Goal: Check status: Check status

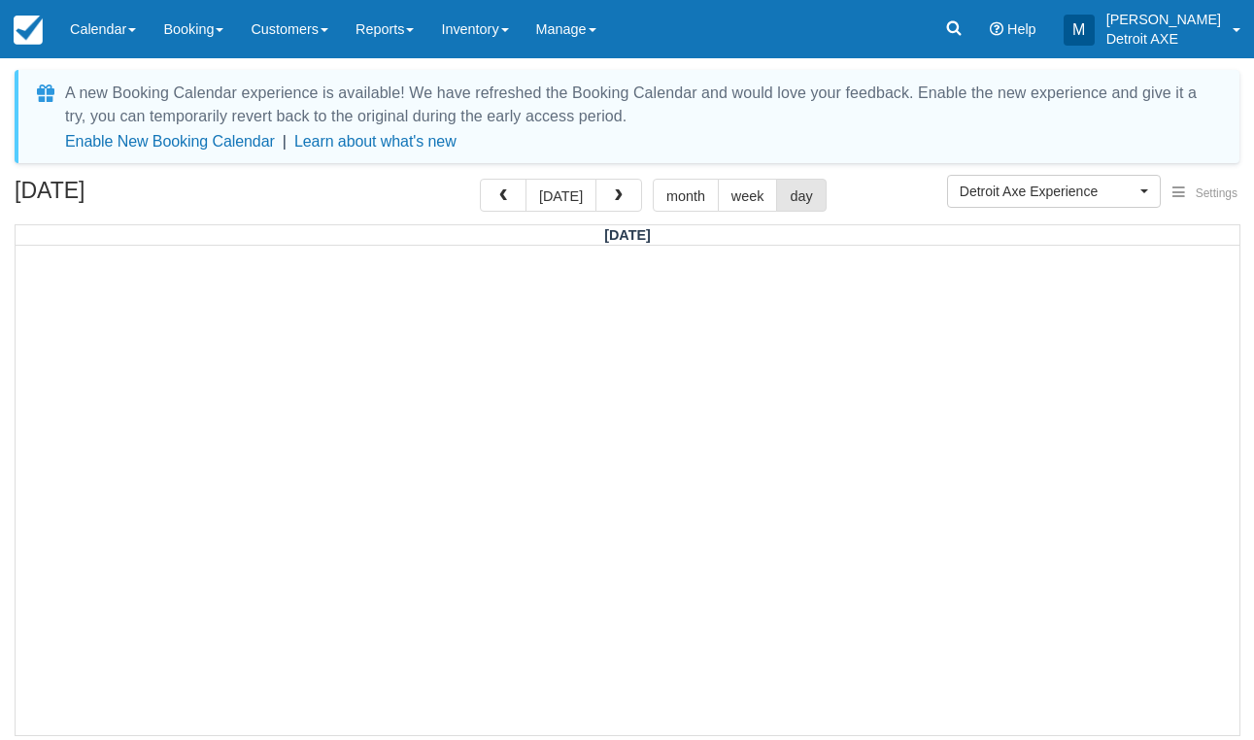
select select "14"
click at [564, 188] on button "[DATE]" at bounding box center [561, 195] width 71 height 33
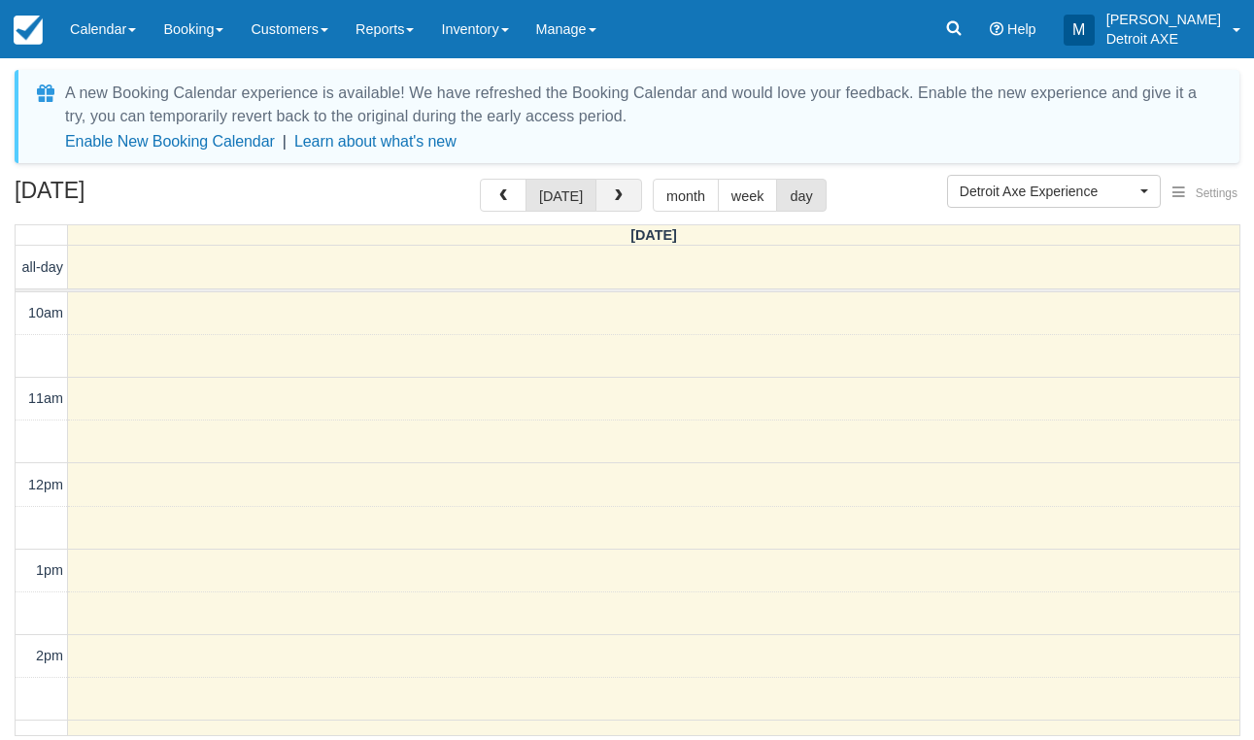
scroll to position [714, 0]
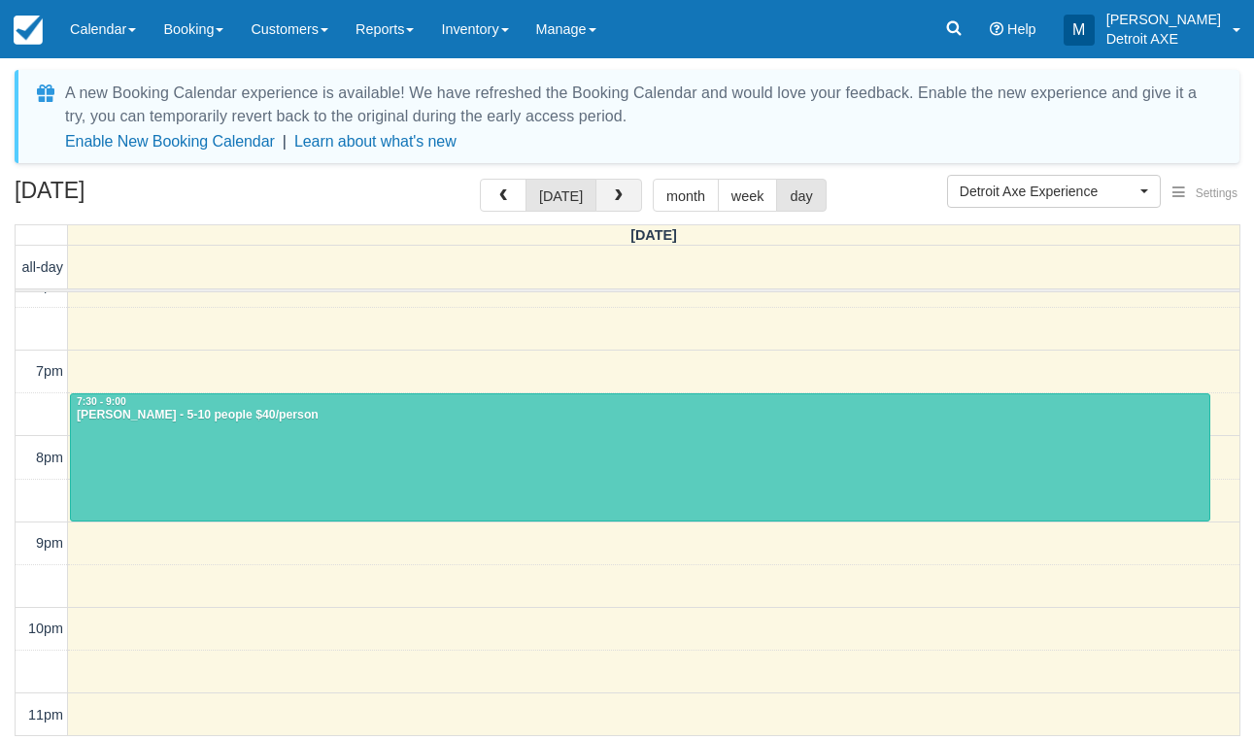
click at [616, 205] on button "button" at bounding box center [619, 195] width 47 height 33
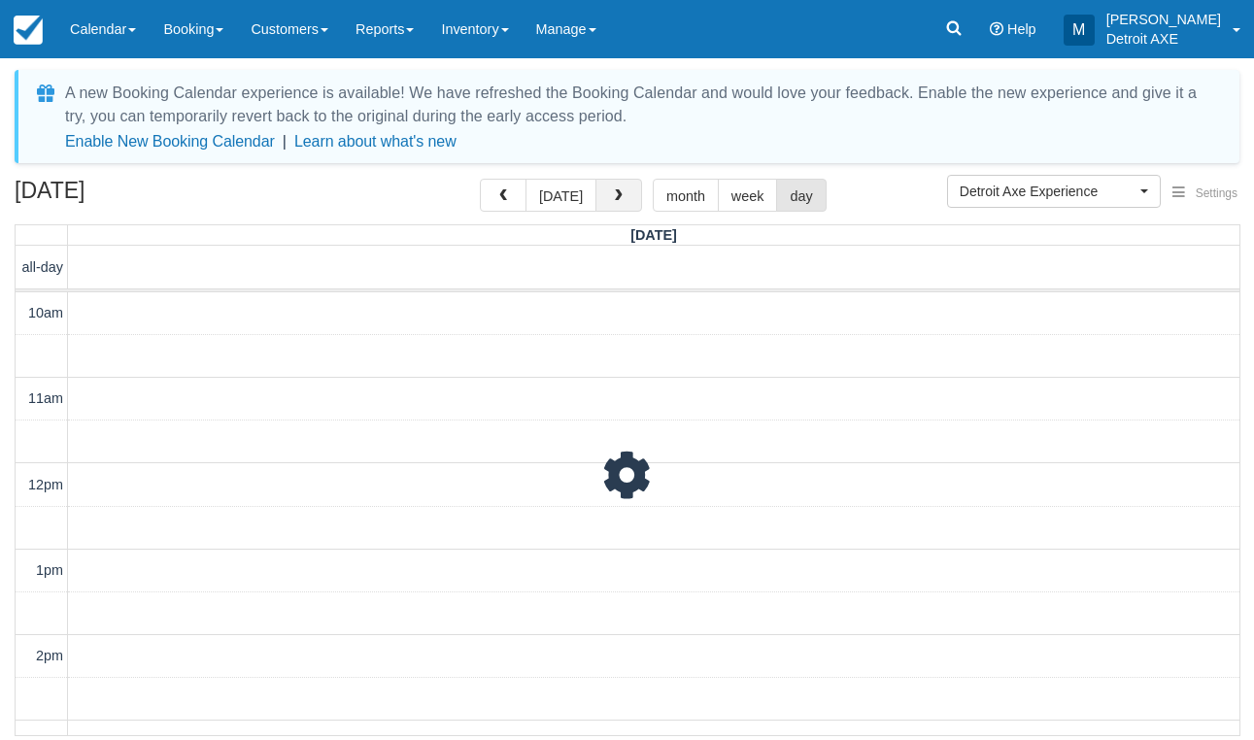
scroll to position [714, 0]
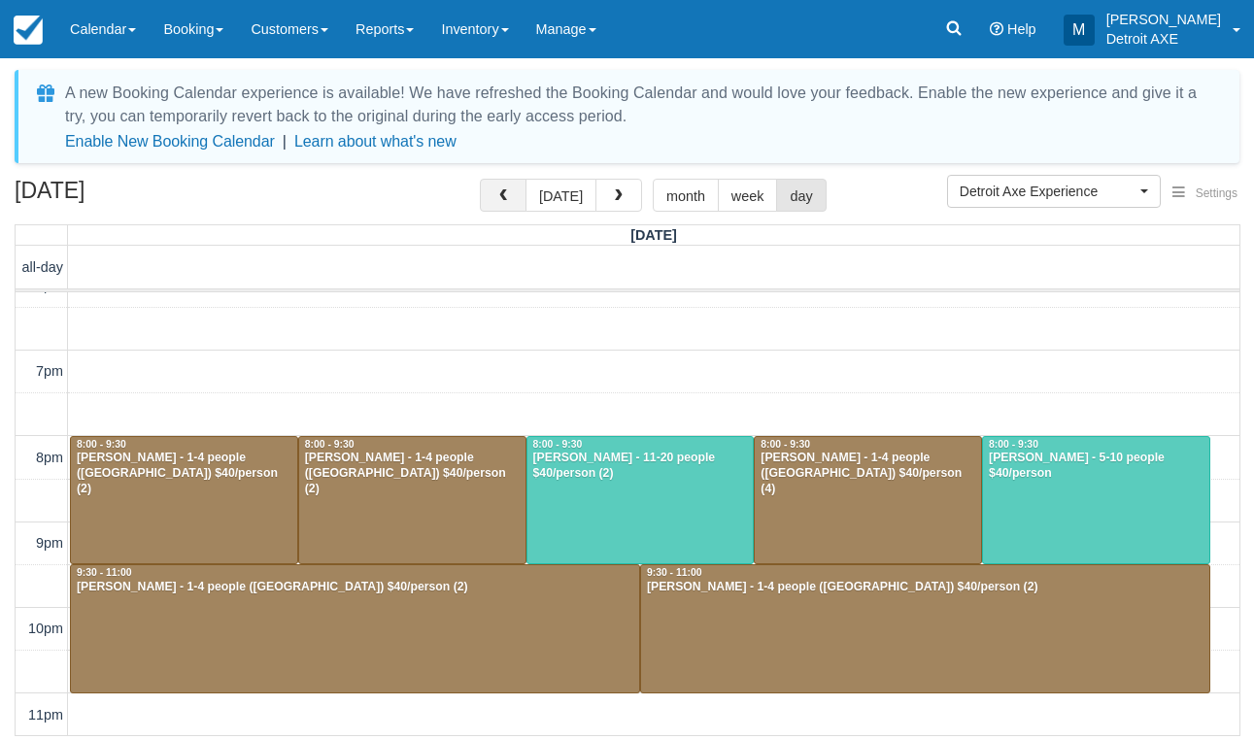
click at [514, 192] on button "button" at bounding box center [503, 195] width 47 height 33
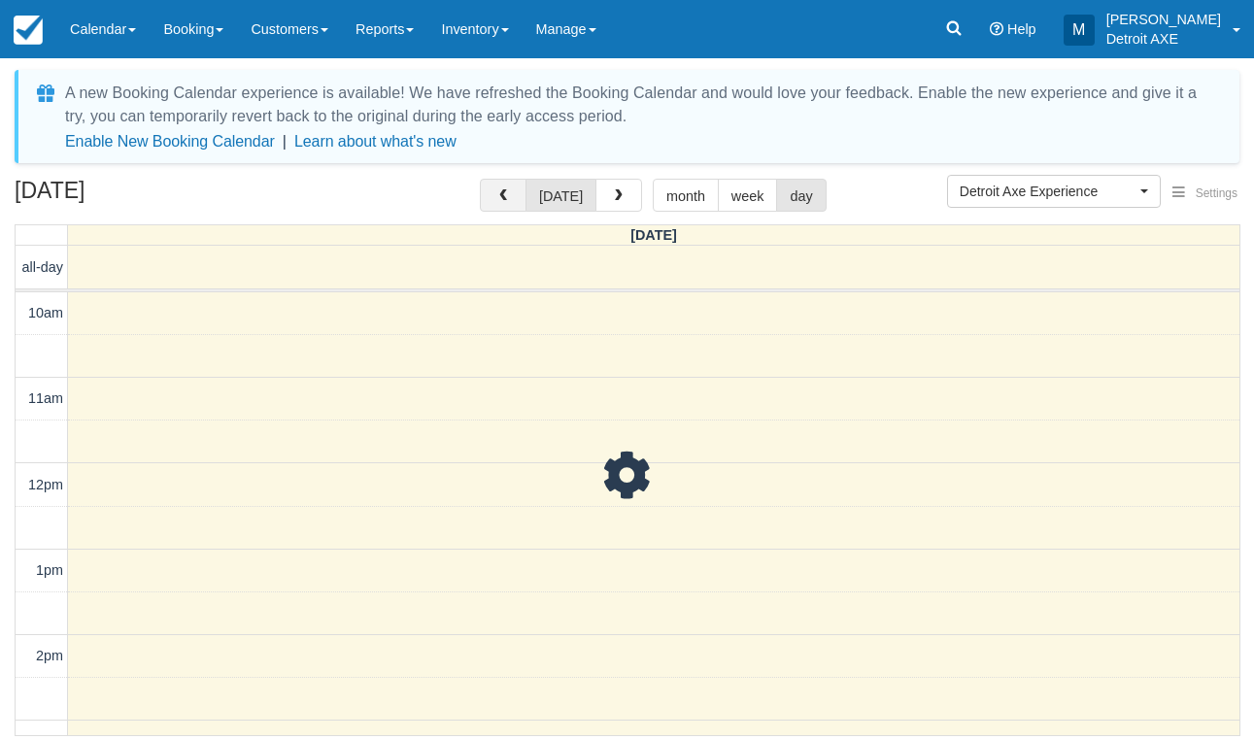
scroll to position [714, 0]
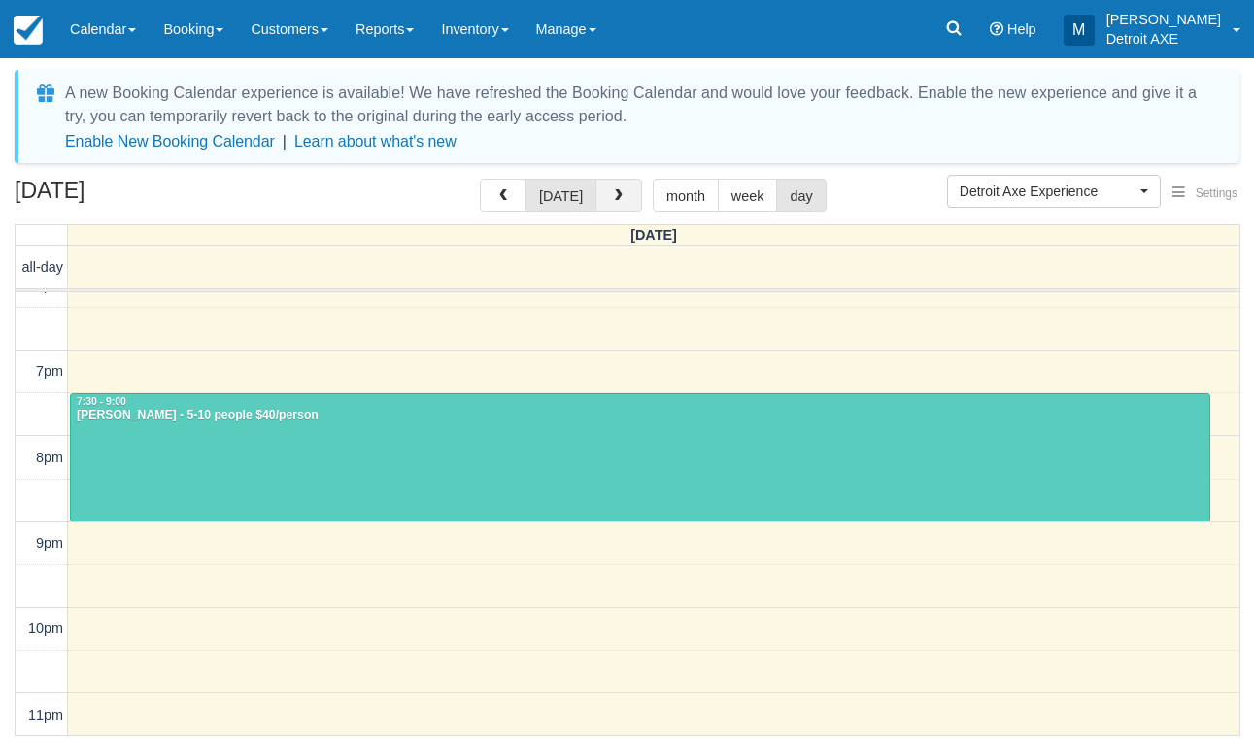
click at [619, 203] on span "button" at bounding box center [619, 196] width 14 height 14
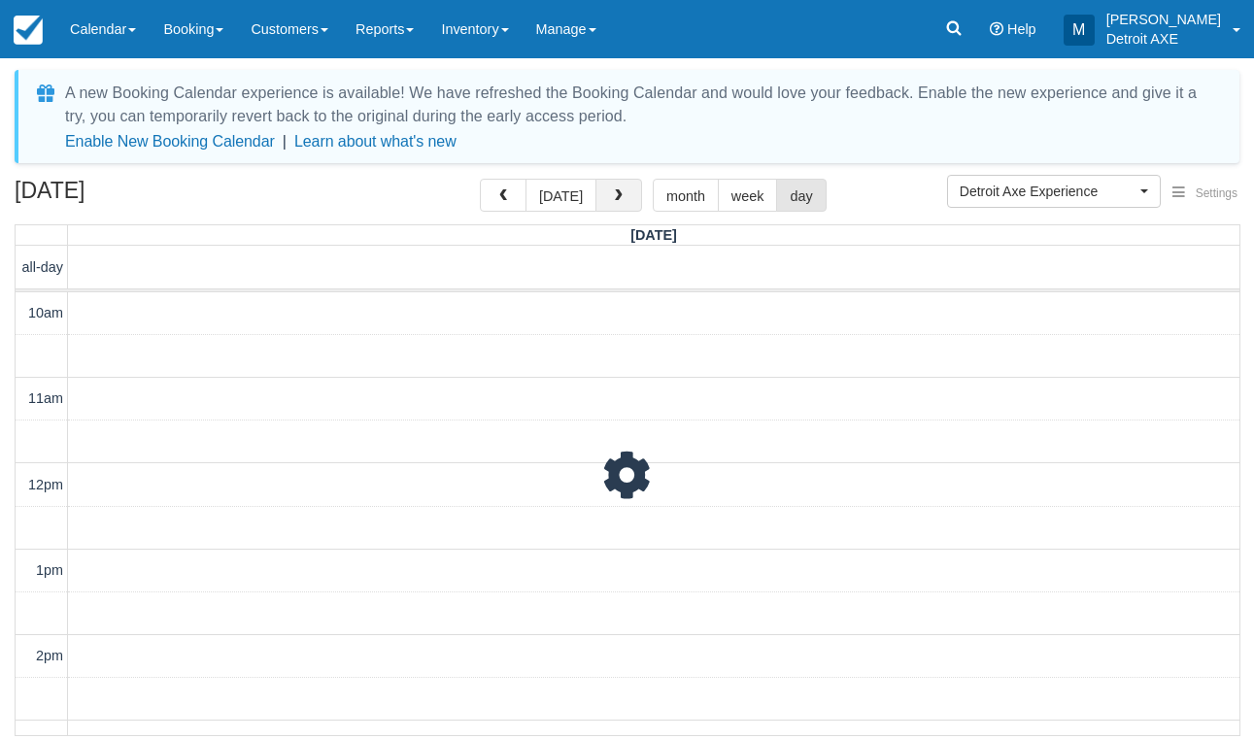
scroll to position [714, 0]
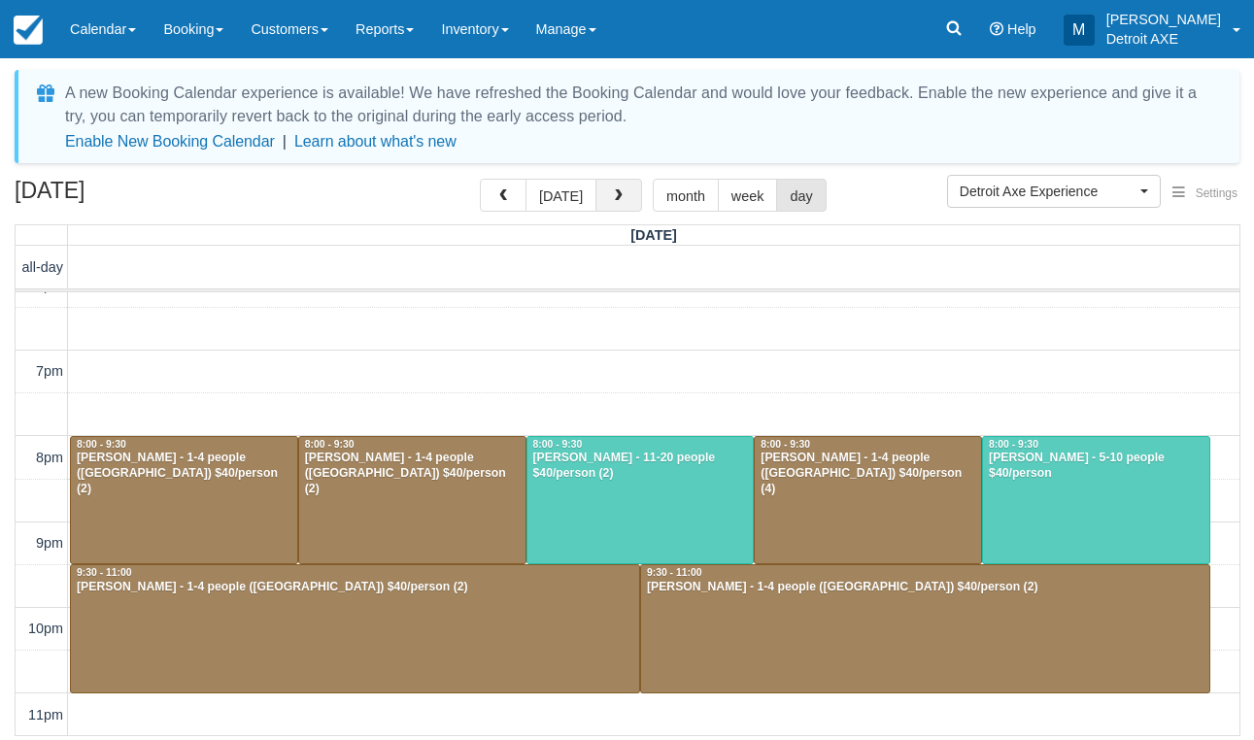
click at [624, 200] on button "button" at bounding box center [619, 195] width 47 height 33
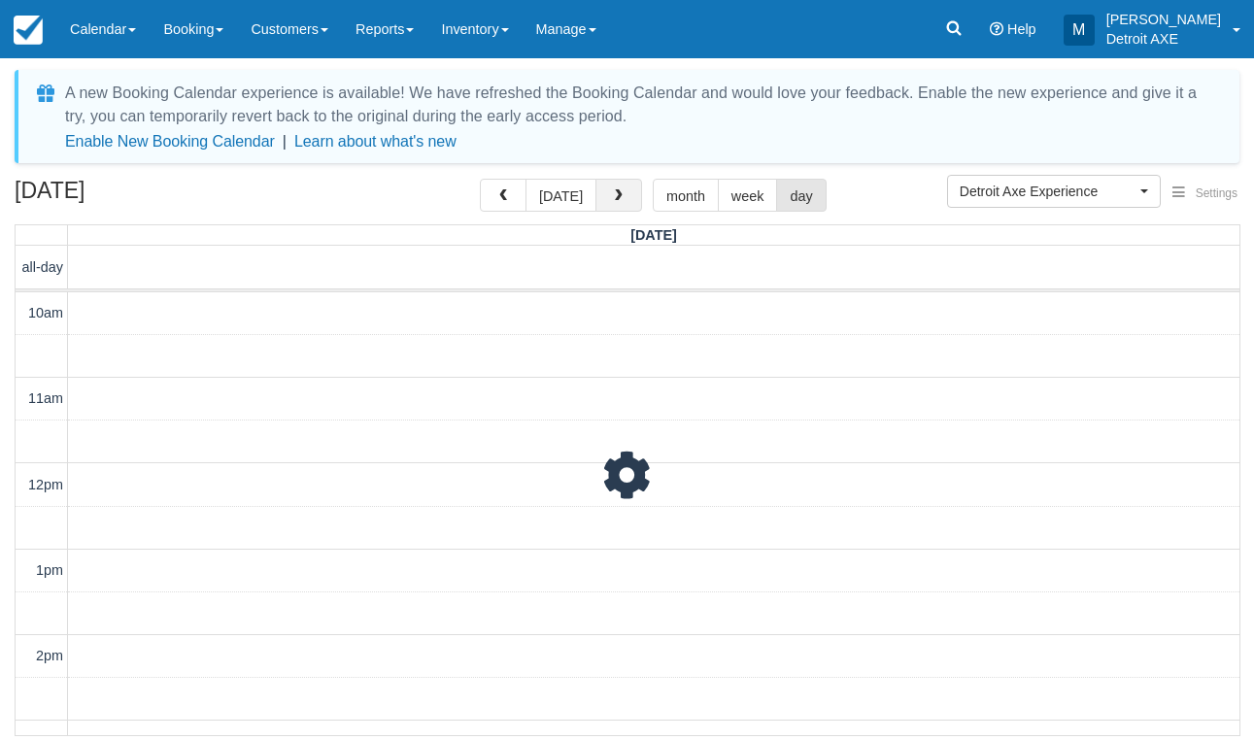
scroll to position [714, 0]
click at [510, 189] on span "button" at bounding box center [504, 196] width 14 height 14
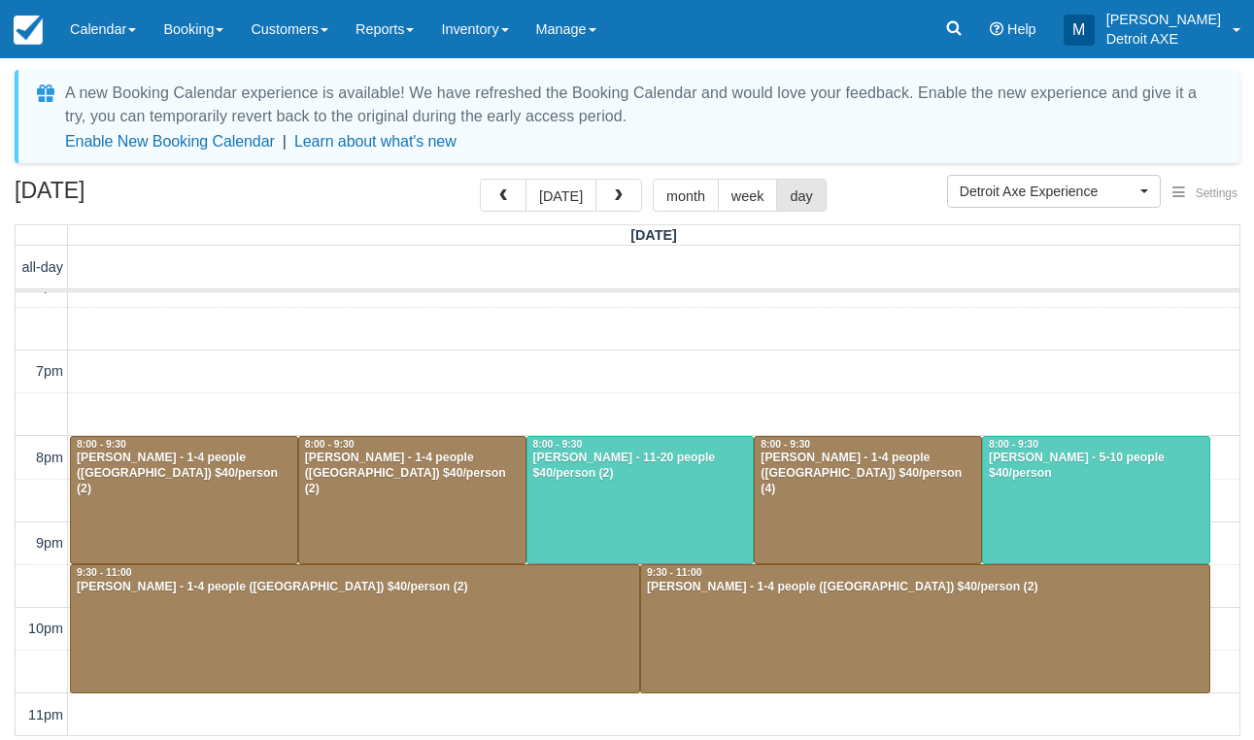
click at [391, 506] on div at bounding box center [412, 500] width 226 height 127
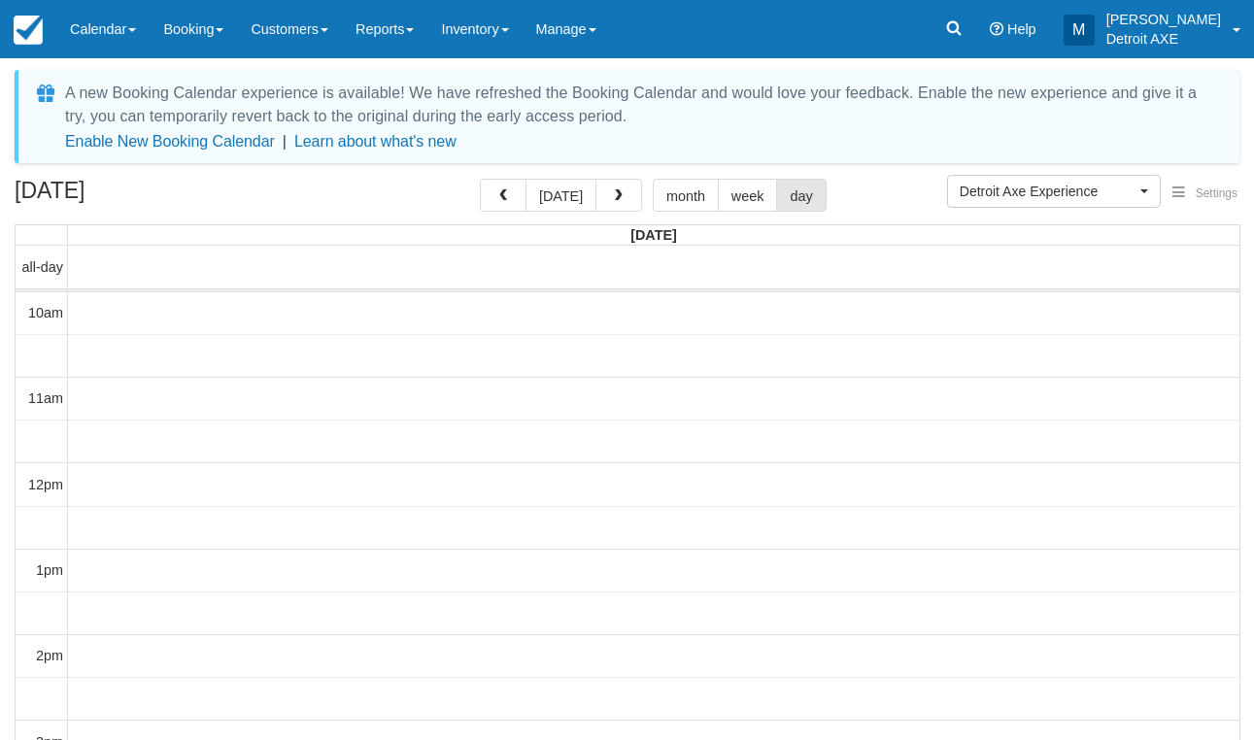
scroll to position [609, 0]
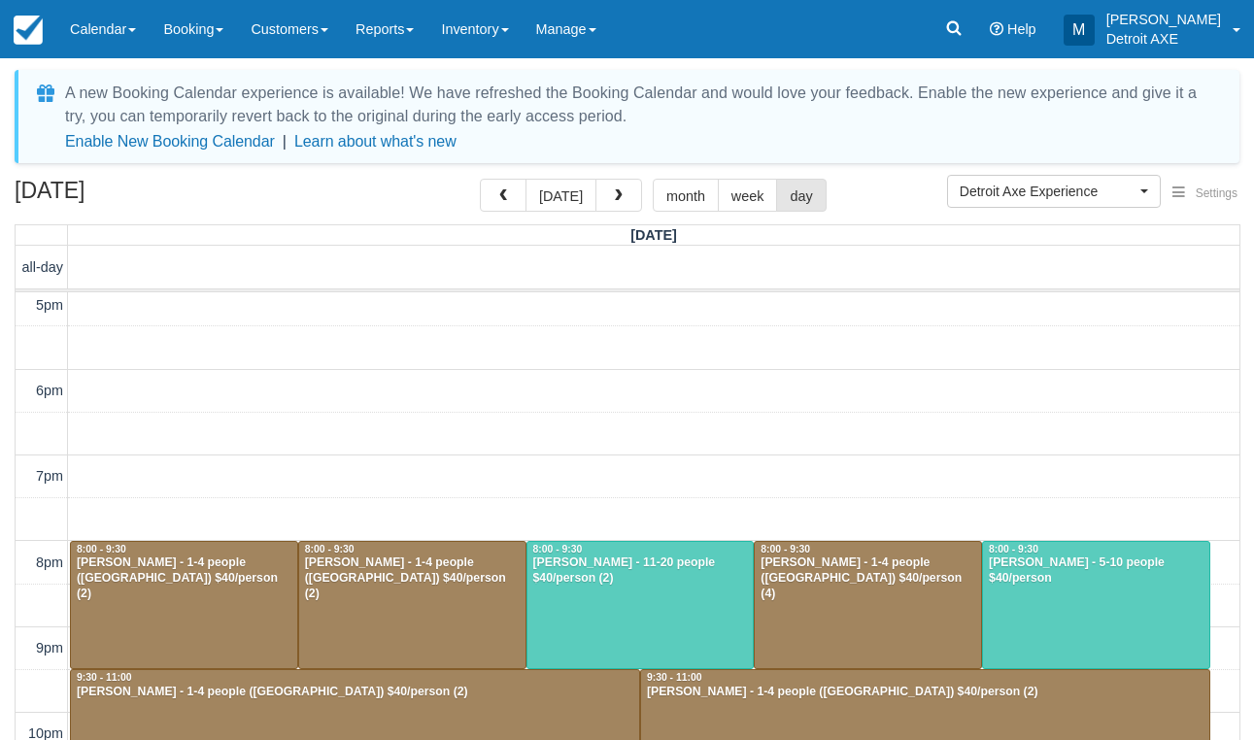
click at [251, 613] on div at bounding box center [184, 605] width 226 height 127
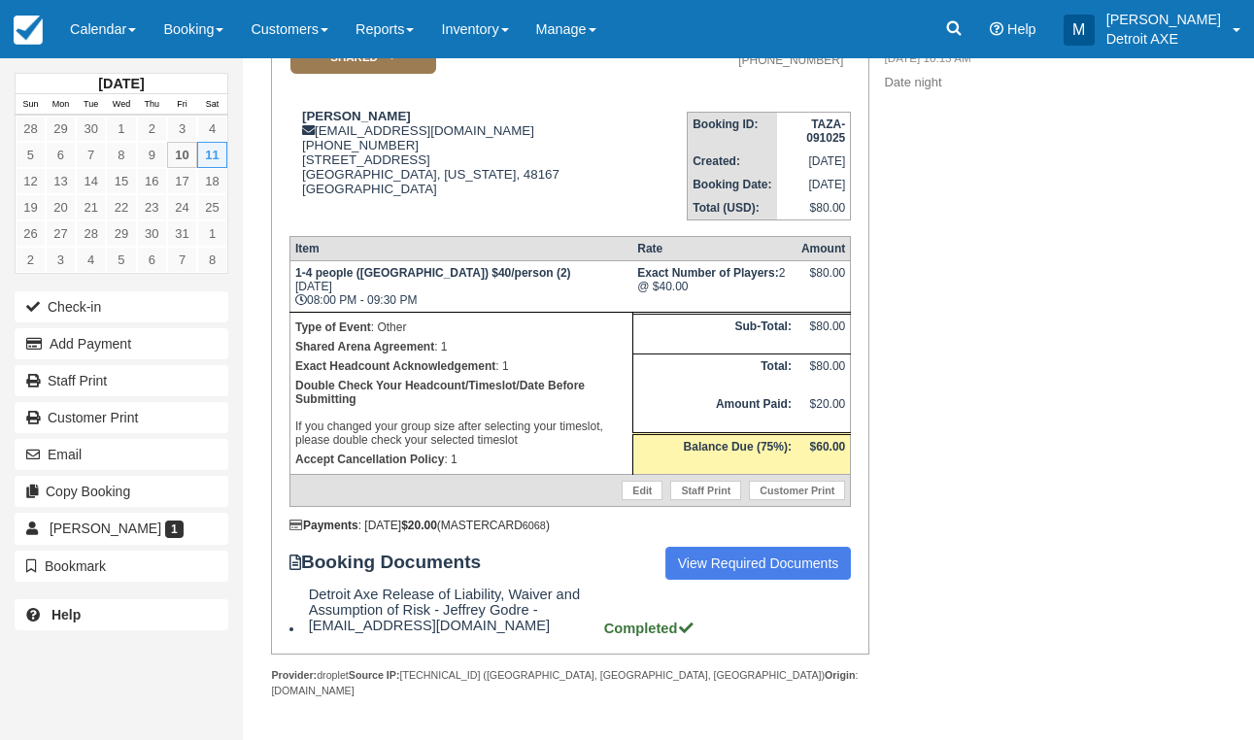
scroll to position [220, 0]
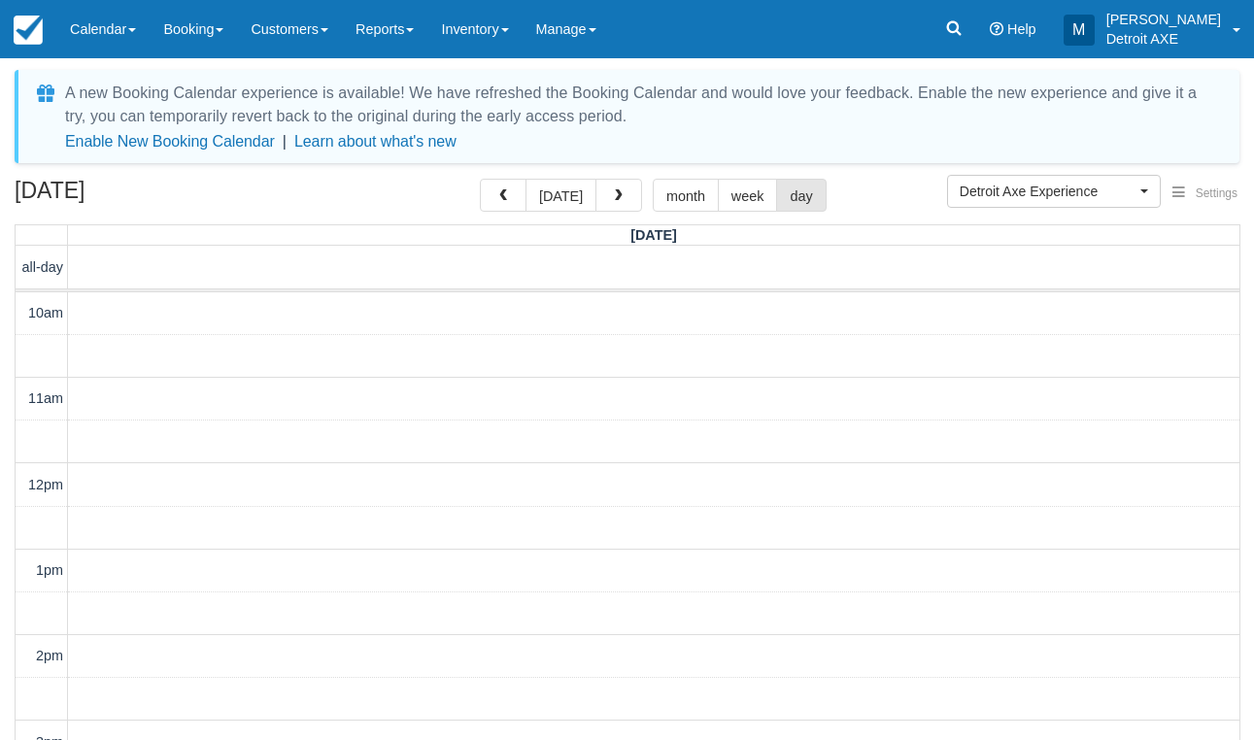
scroll to position [609, 0]
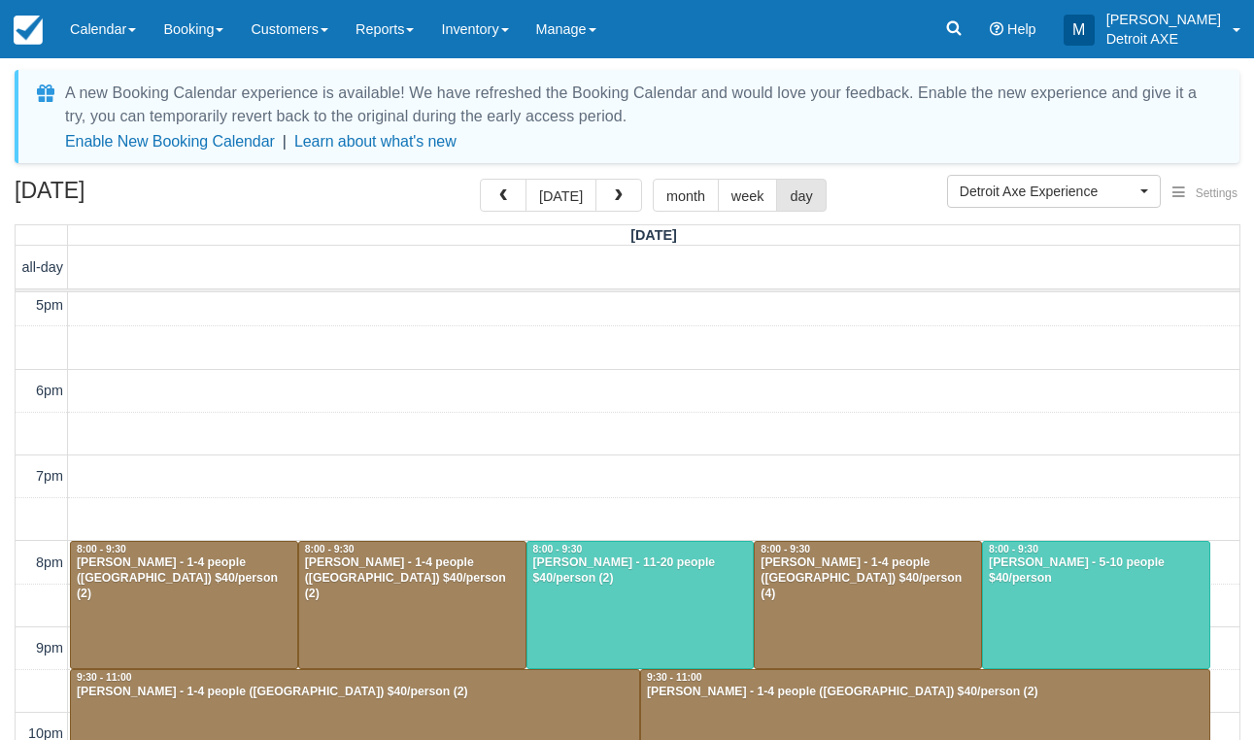
click at [755, 593] on div at bounding box center [868, 605] width 226 height 127
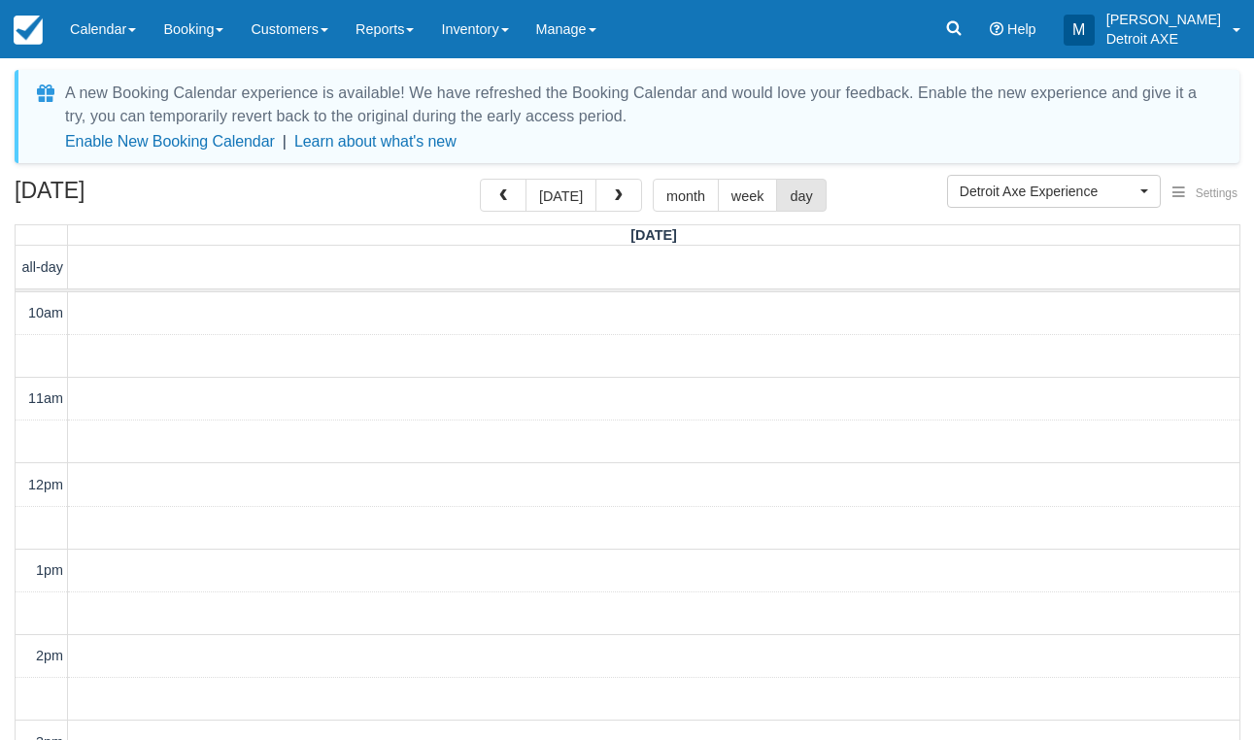
scroll to position [609, 0]
